Goal: Task Accomplishment & Management: Manage account settings

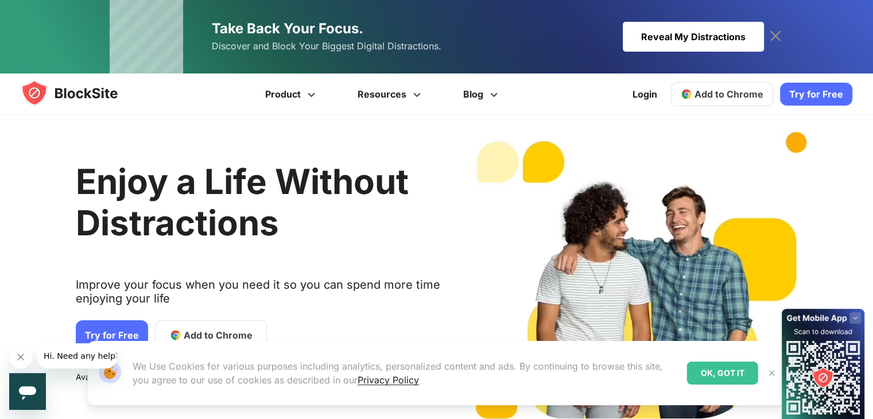
click at [723, 97] on span "Add to Chrome" at bounding box center [729, 93] width 69 height 11
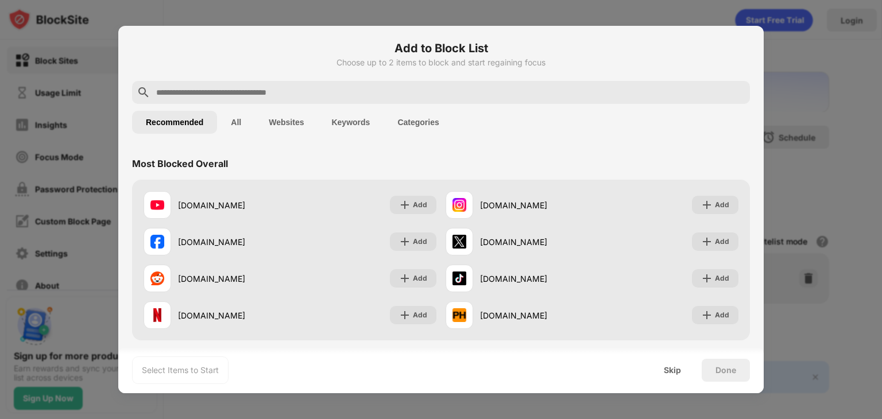
click at [241, 90] on input "text" at bounding box center [450, 93] width 590 height 14
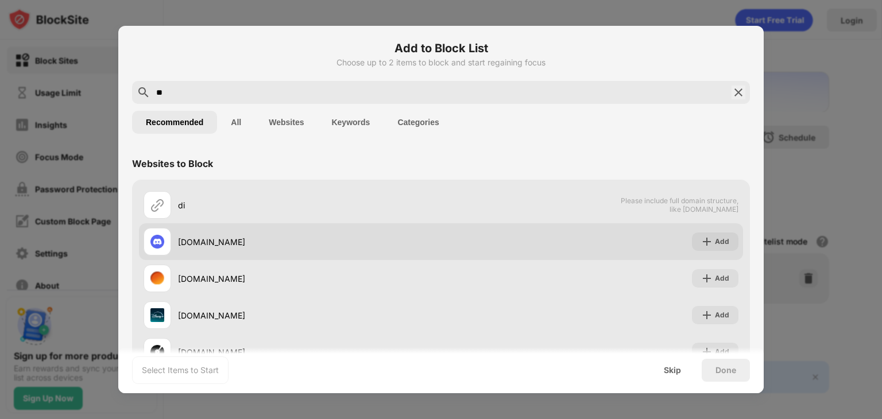
type input "**"
click at [200, 236] on div "discord.com" at bounding box center [309, 242] width 263 height 12
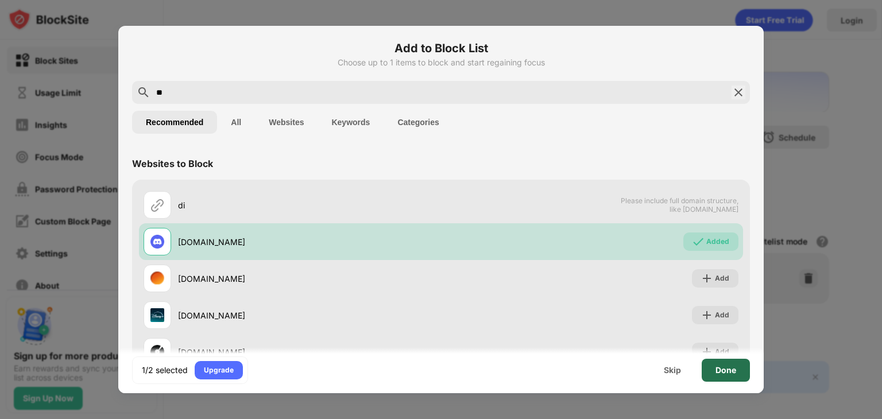
click at [724, 366] on div "Done" at bounding box center [725, 370] width 21 height 9
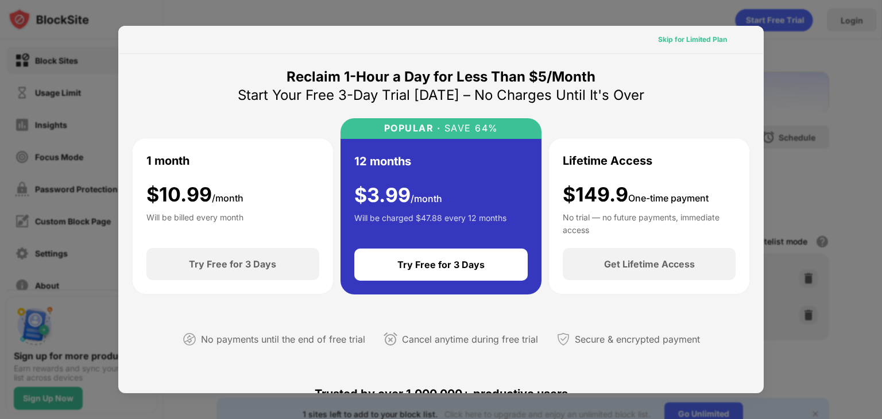
click at [687, 44] on div "Skip for Limited Plan" at bounding box center [692, 39] width 69 height 11
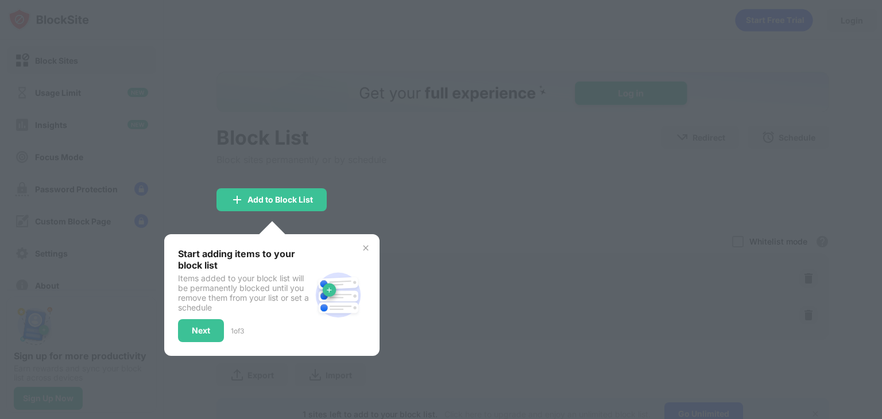
click at [335, 165] on div at bounding box center [441, 209] width 882 height 419
click at [209, 338] on div "Next" at bounding box center [201, 330] width 46 height 23
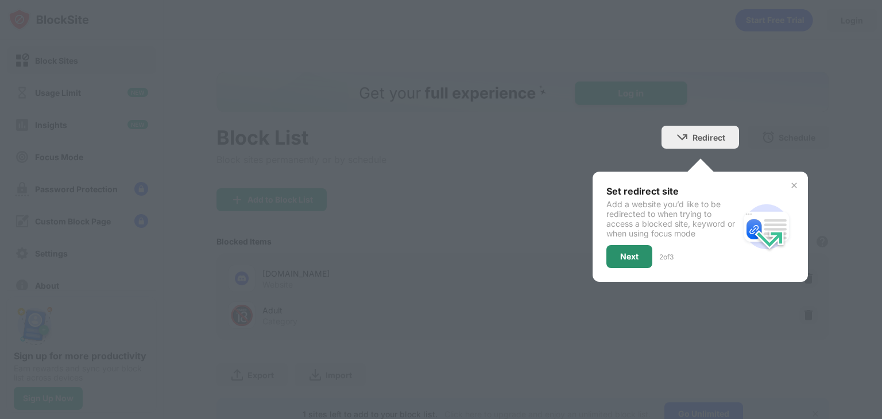
click at [609, 258] on div "Next" at bounding box center [629, 256] width 46 height 23
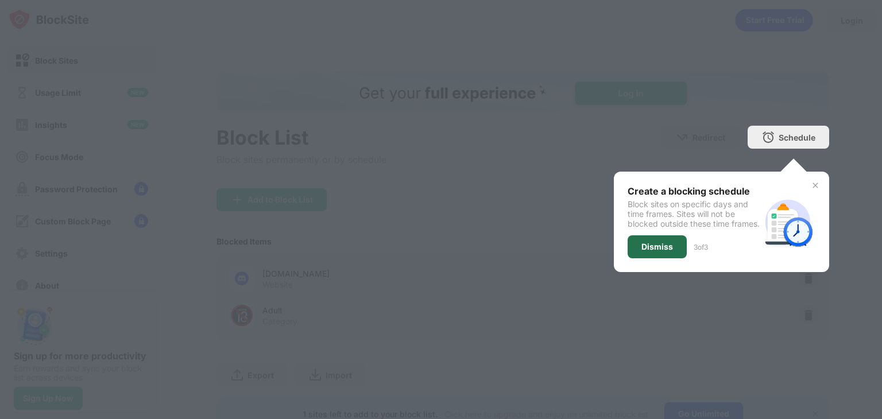
click at [645, 251] on div "Dismiss" at bounding box center [657, 246] width 32 height 9
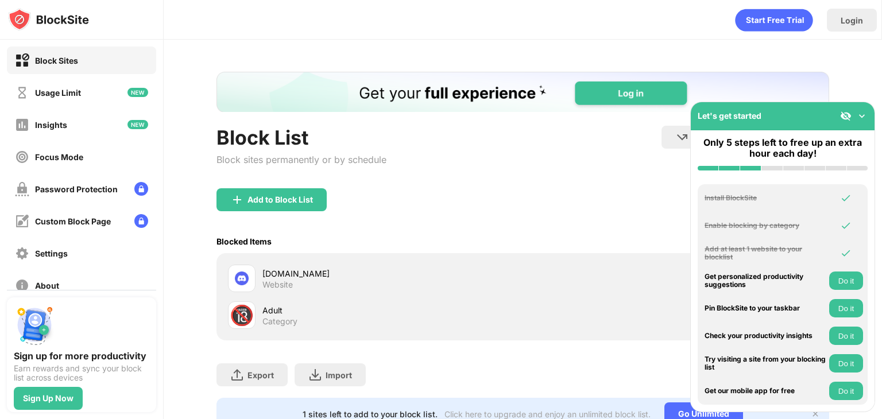
click at [861, 117] on img at bounding box center [861, 115] width 11 height 11
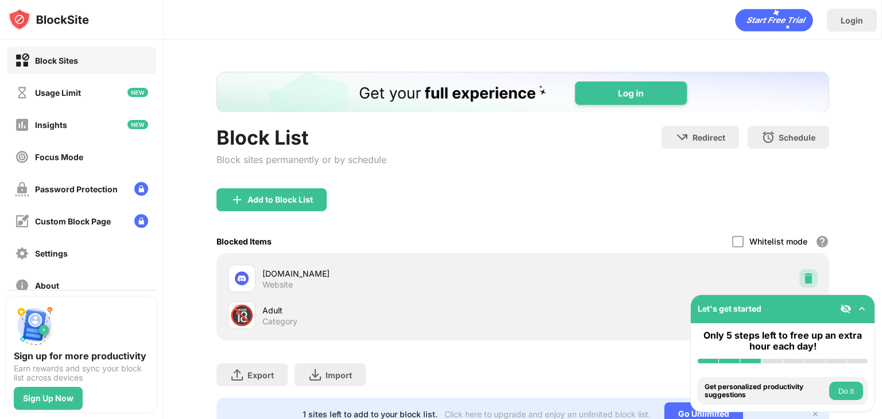
click at [803, 274] on img at bounding box center [808, 278] width 11 height 11
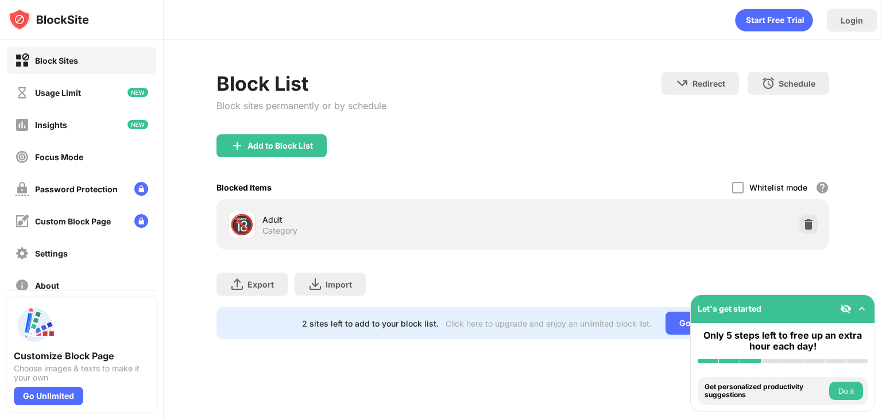
drag, startPoint x: 0, startPoint y: 0, endPoint x: 524, endPoint y: 260, distance: 584.4
click at [524, 260] on div "Export Export Files (for websites items only) Import Import Files (for websites…" at bounding box center [522, 278] width 613 height 57
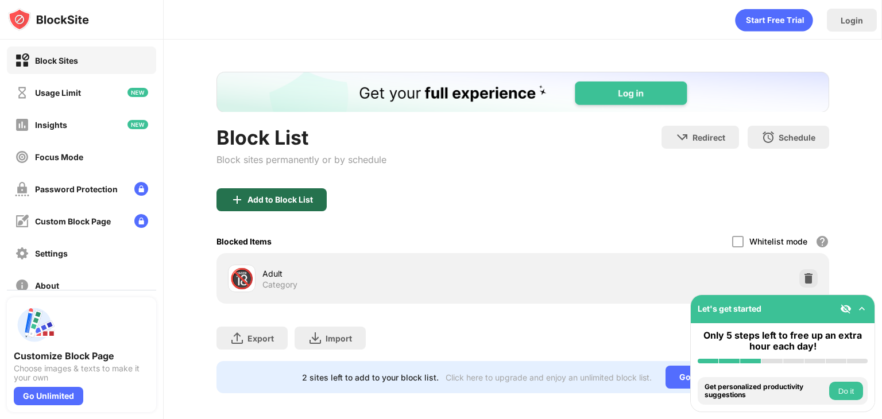
click at [264, 196] on div "Add to Block List" at bounding box center [279, 199] width 65 height 9
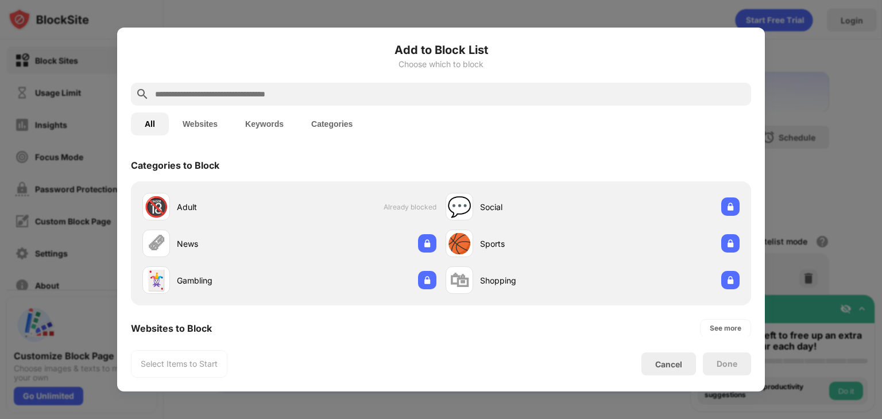
click at [340, 98] on input "text" at bounding box center [450, 94] width 593 height 14
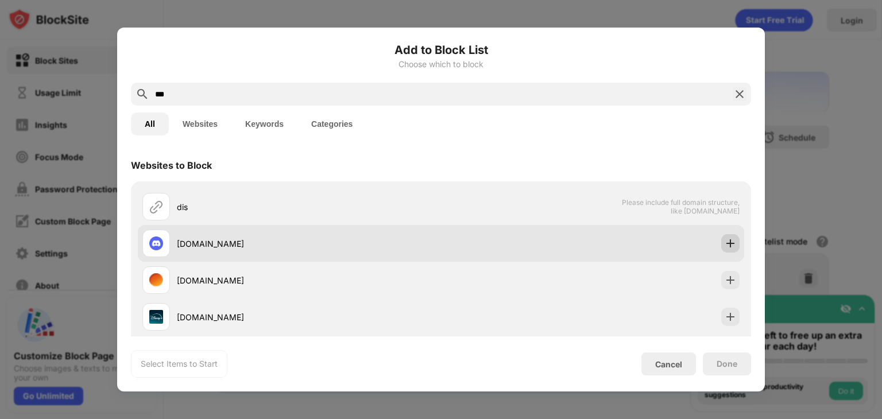
type input "***"
click at [725, 238] on img at bounding box center [730, 243] width 11 height 11
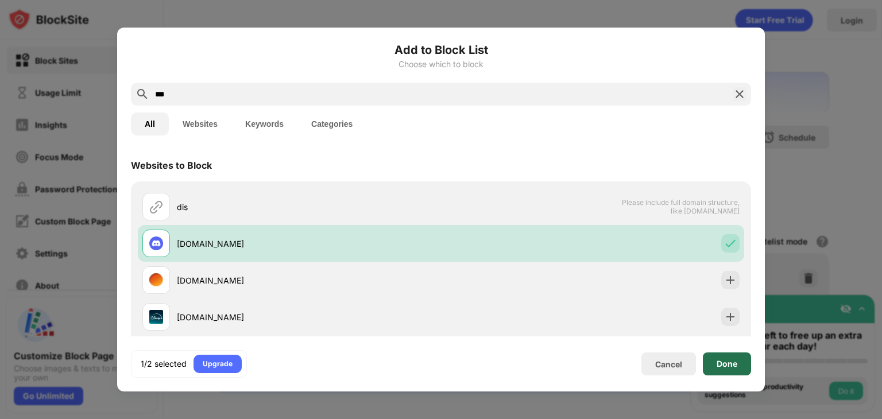
click at [723, 361] on div "Done" at bounding box center [727, 363] width 21 height 9
